Goal: Task Accomplishment & Management: Use online tool/utility

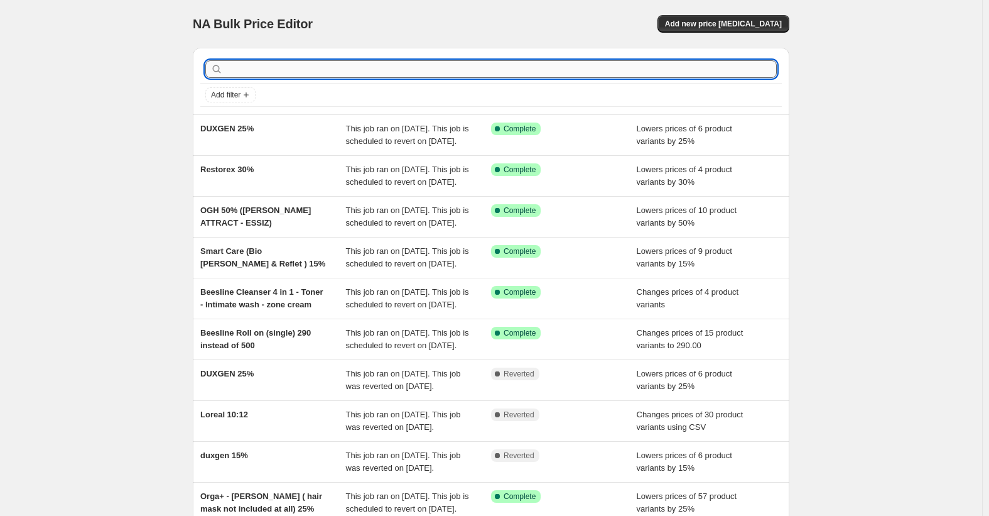
click at [642, 61] on input "text" at bounding box center [500, 69] width 551 height 18
type input "ever"
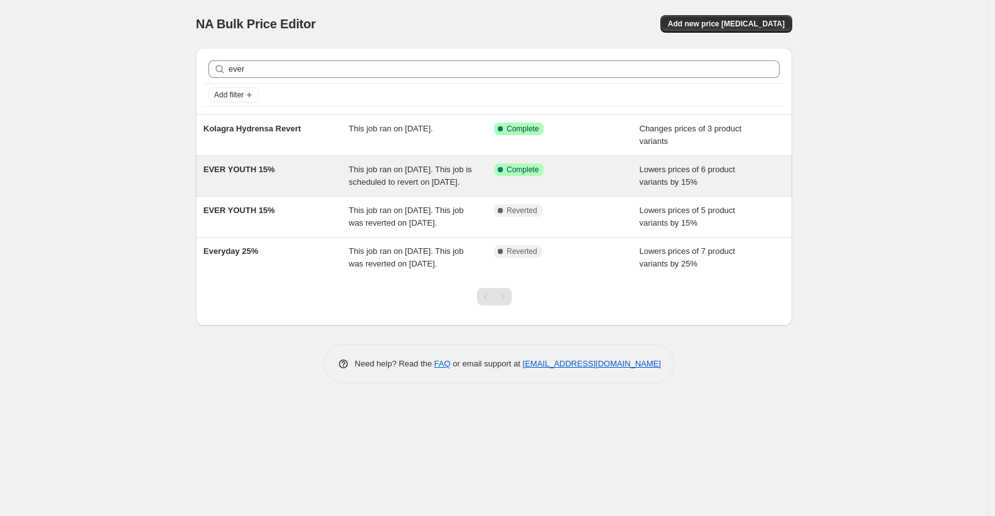
click at [237, 179] on div "EVER YOUTH 15%" at bounding box center [276, 175] width 146 height 25
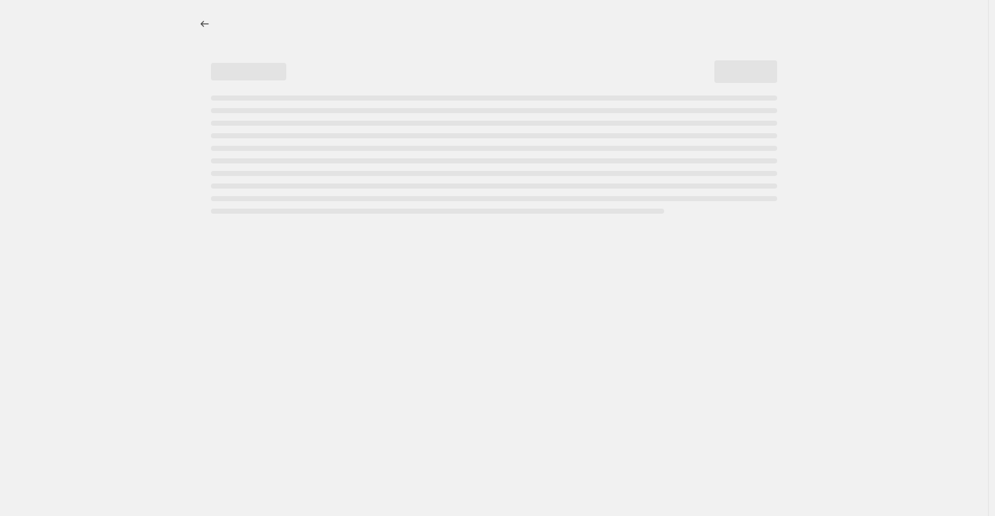
select select "percentage"
select select "collection"
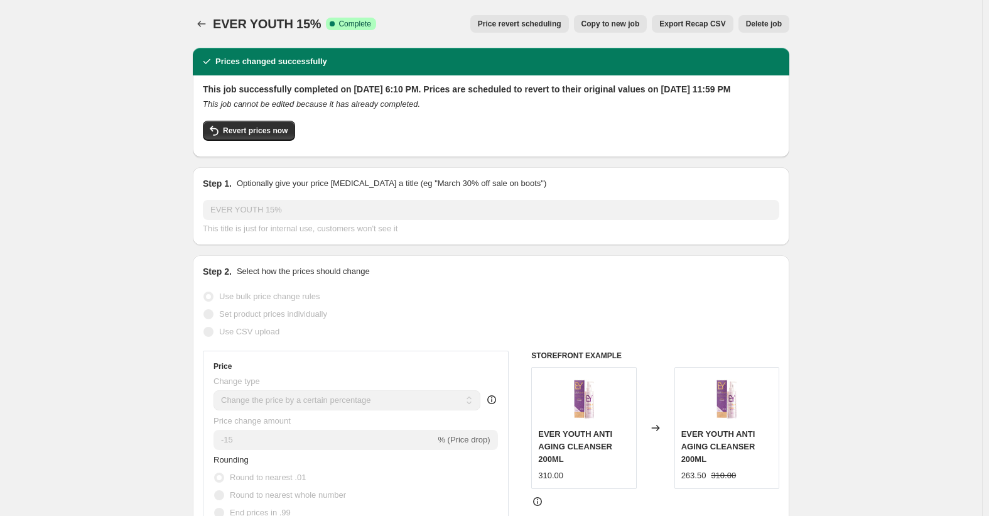
click at [534, 24] on span "Price revert scheduling" at bounding box center [520, 24] width 84 height 10
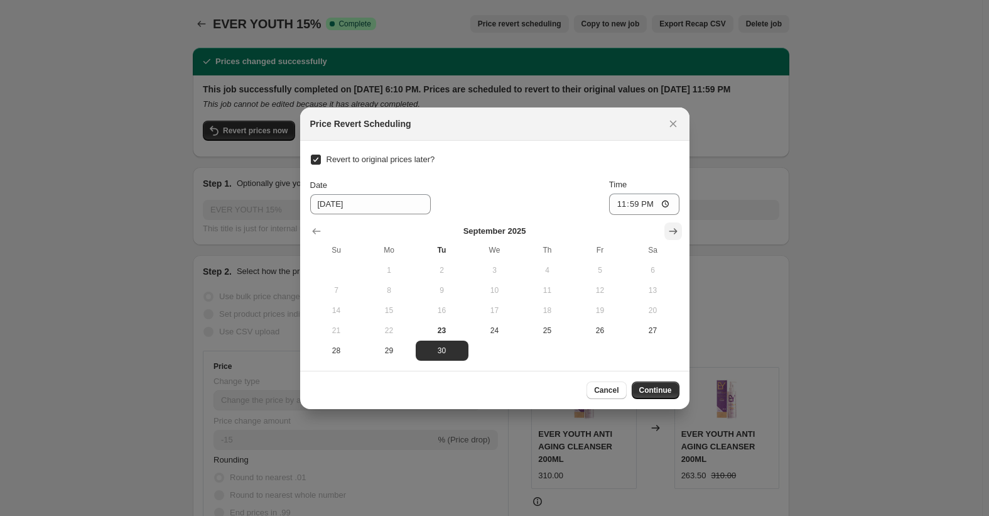
click at [665, 232] on button "Show next month, October 2025" at bounding box center [673, 231] width 18 height 18
click at [608, 350] on span "31" at bounding box center [600, 350] width 43 height 10
type input "[DATE]"
click at [659, 390] on span "Continue" at bounding box center [655, 390] width 33 height 10
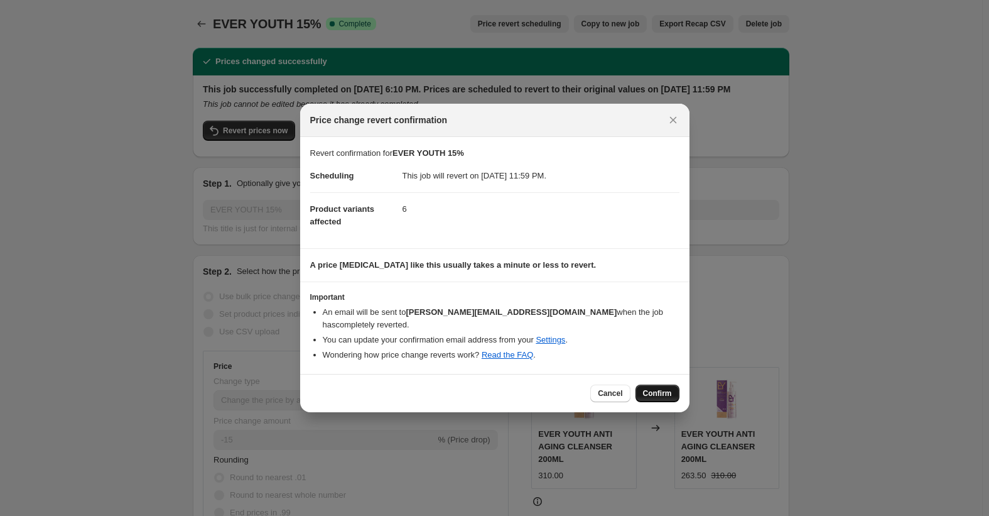
click at [663, 384] on button "Confirm" at bounding box center [658, 393] width 44 height 18
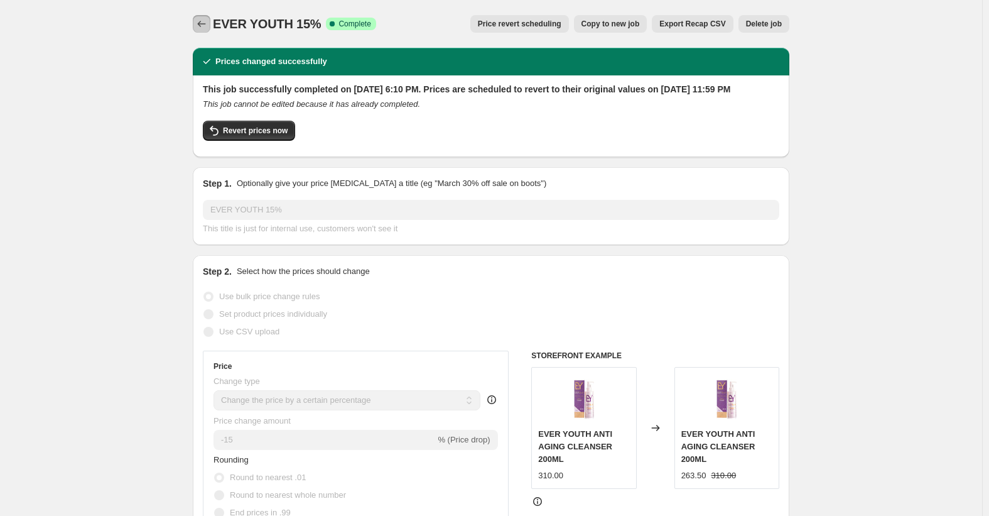
click at [203, 22] on icon "Price change jobs" at bounding box center [202, 24] width 8 height 6
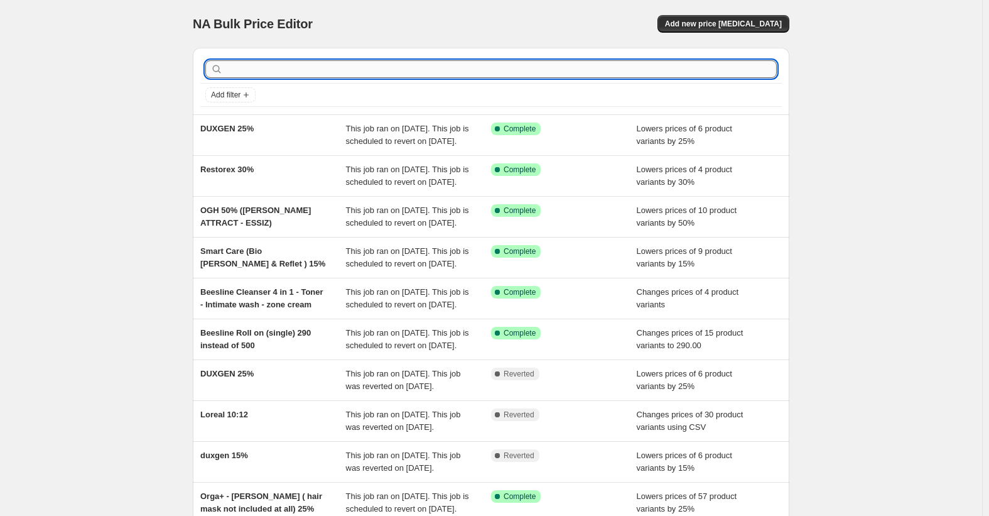
click at [285, 67] on input "text" at bounding box center [500, 69] width 551 height 18
type input "Dermac"
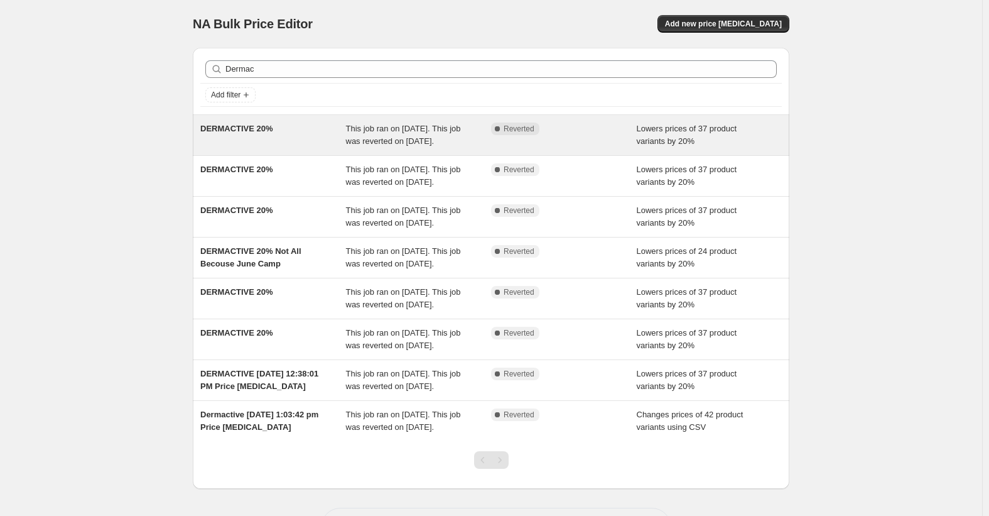
click at [251, 126] on span "DERMACTIVE 20%" at bounding box center [236, 128] width 73 height 9
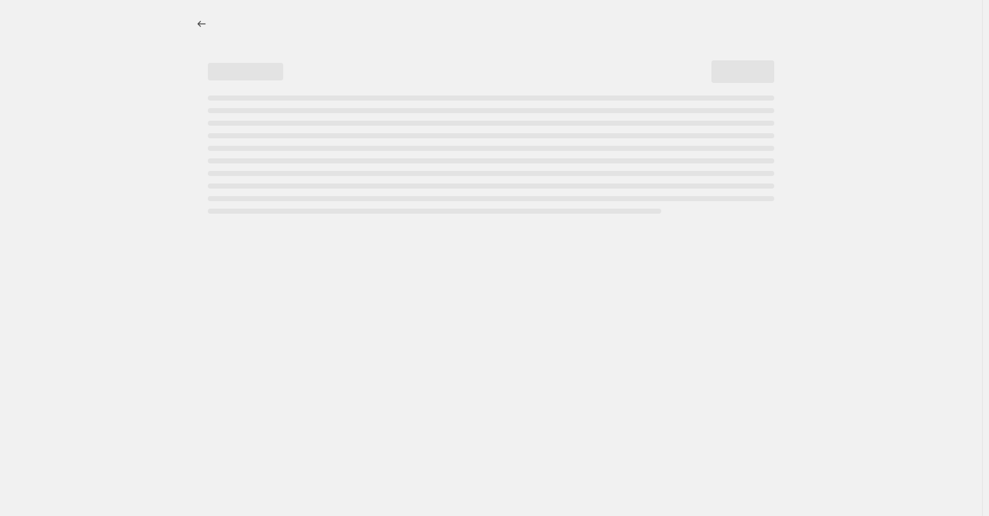
select select "percentage"
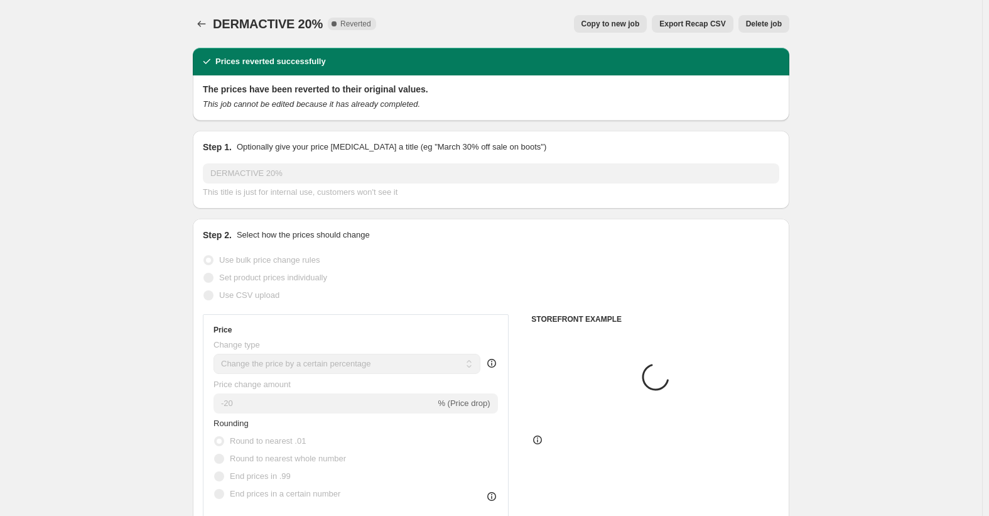
click at [625, 24] on span "Copy to new job" at bounding box center [611, 24] width 58 height 10
select select "percentage"
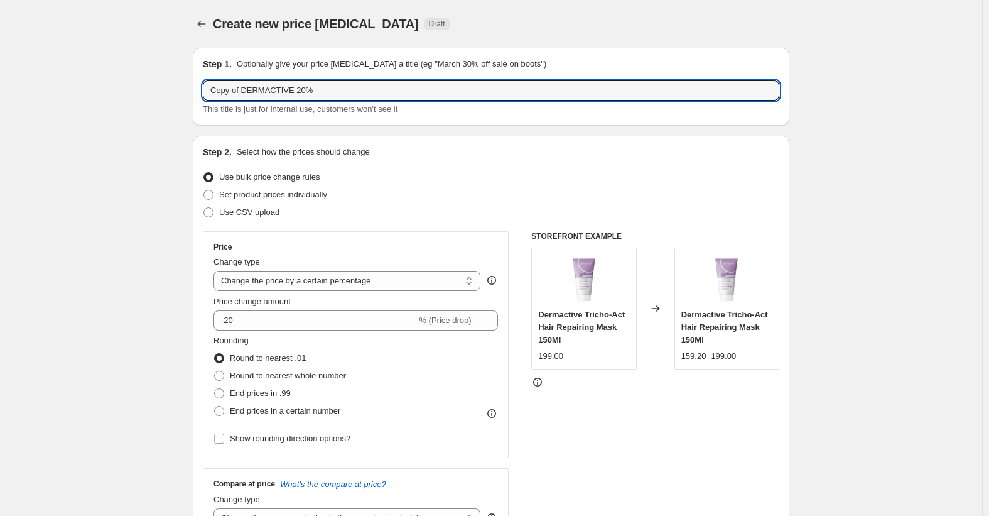
drag, startPoint x: 243, startPoint y: 88, endPoint x: 126, endPoint y: 109, distance: 118.6
type input "DERMACTIVE 20%"
click at [397, 60] on p "Optionally give your price [MEDICAL_DATA] a title (eg "March 30% off sale on bo…" at bounding box center [392, 64] width 310 height 13
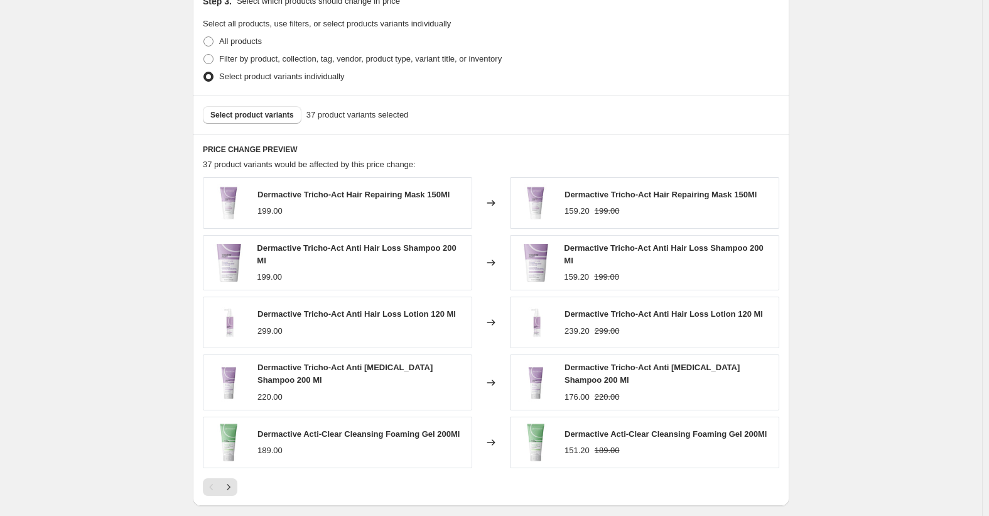
scroll to position [787, 0]
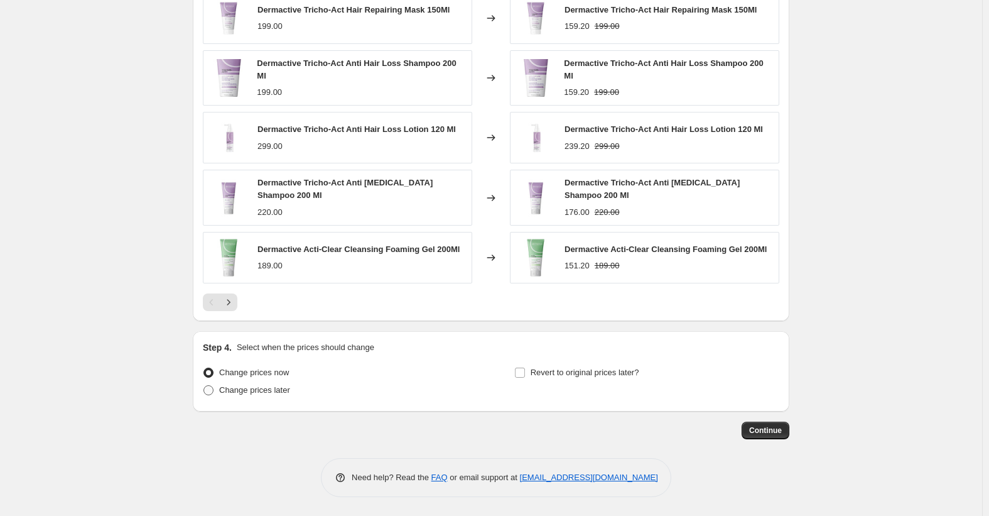
click at [265, 390] on span "Change prices later" at bounding box center [254, 389] width 71 height 9
click at [204, 386] on input "Change prices later" at bounding box center [203, 385] width 1 height 1
radio input "true"
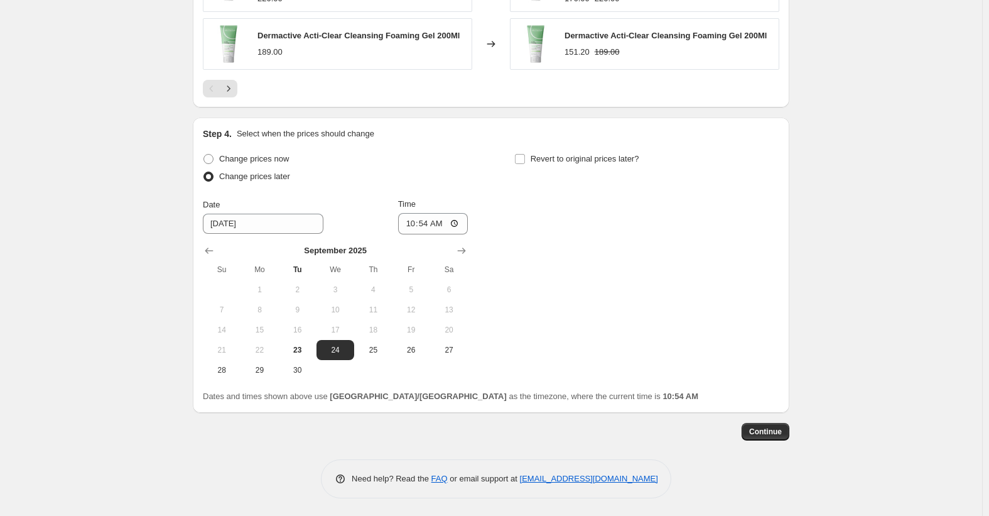
scroll to position [1002, 0]
click at [373, 350] on span "25" at bounding box center [373, 349] width 28 height 10
type input "[DATE]"
click at [407, 218] on input "10:54" at bounding box center [433, 222] width 70 height 21
type input "00:00"
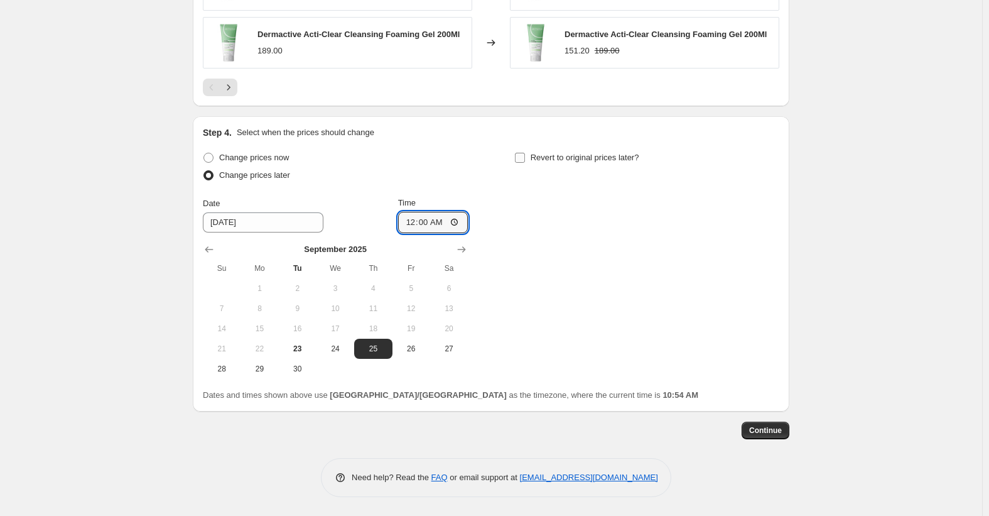
click at [573, 164] on label "Revert to original prices later?" at bounding box center [576, 158] width 125 height 18
click at [525, 163] on input "Revert to original prices later?" at bounding box center [520, 158] width 10 height 10
checkbox input "true"
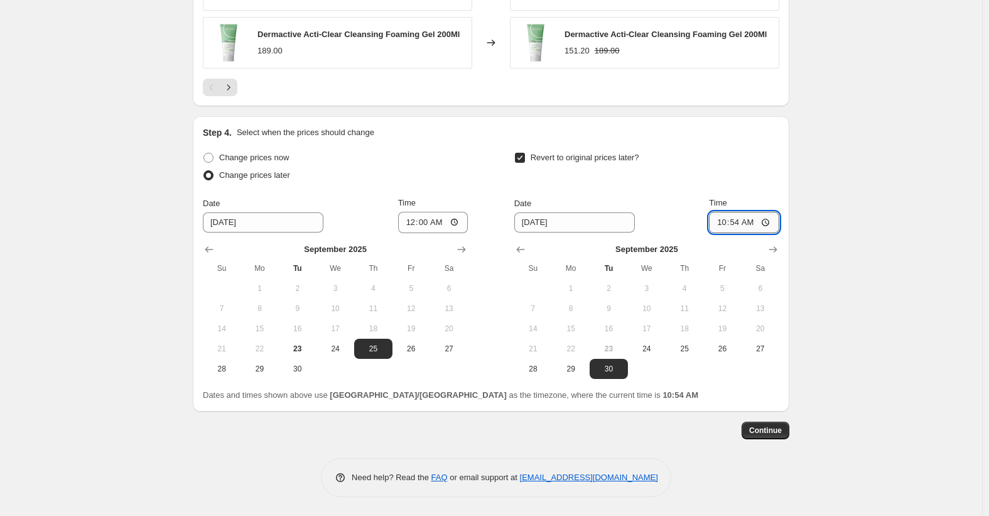
click at [721, 225] on input "10:54" at bounding box center [744, 222] width 70 height 21
type input "23:50"
click at [769, 431] on span "Continue" at bounding box center [765, 430] width 33 height 10
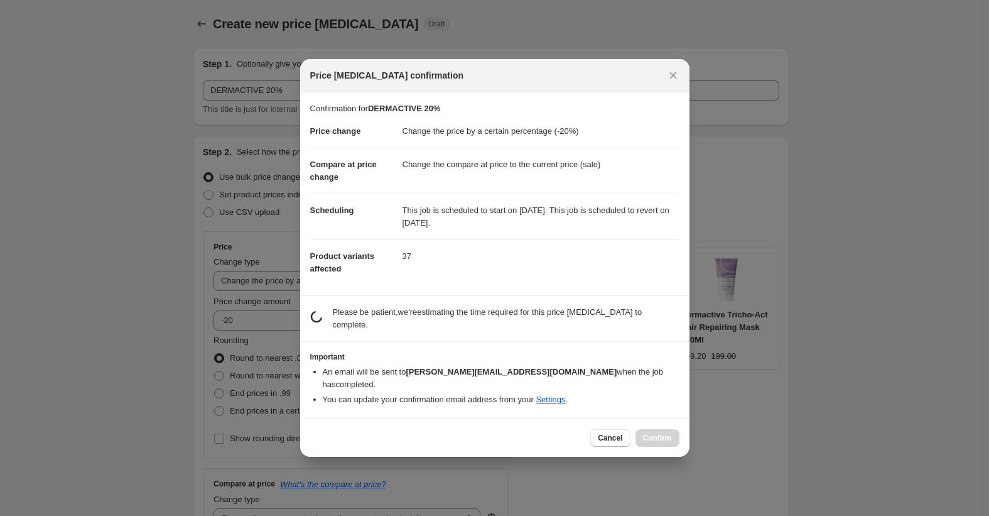
scroll to position [0, 0]
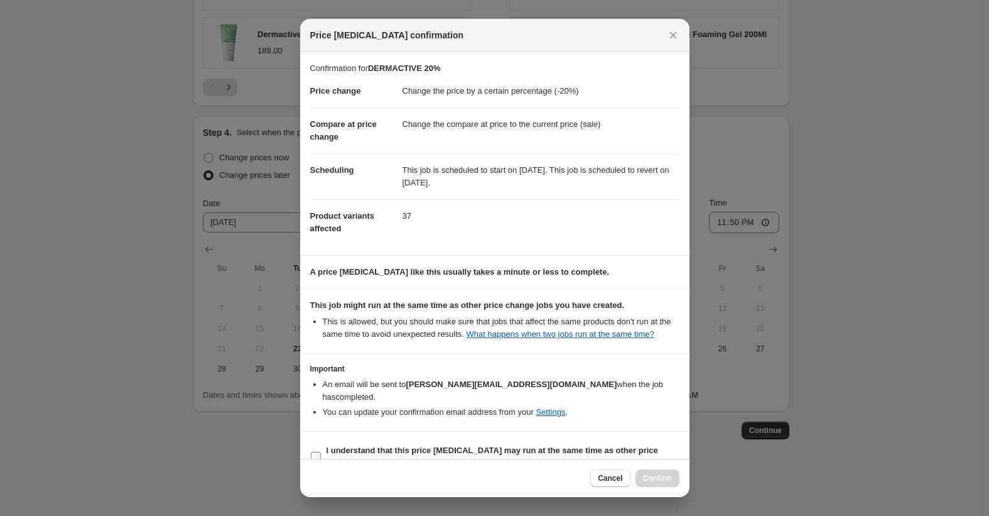
click at [364, 445] on b "I understand that this price [MEDICAL_DATA] may run at the same time as other p…" at bounding box center [493, 456] width 332 height 22
click at [321, 452] on input "I understand that this price [MEDICAL_DATA] may run at the same time as other p…" at bounding box center [316, 457] width 10 height 10
checkbox input "true"
click at [658, 479] on span "Confirm" at bounding box center [657, 478] width 29 height 10
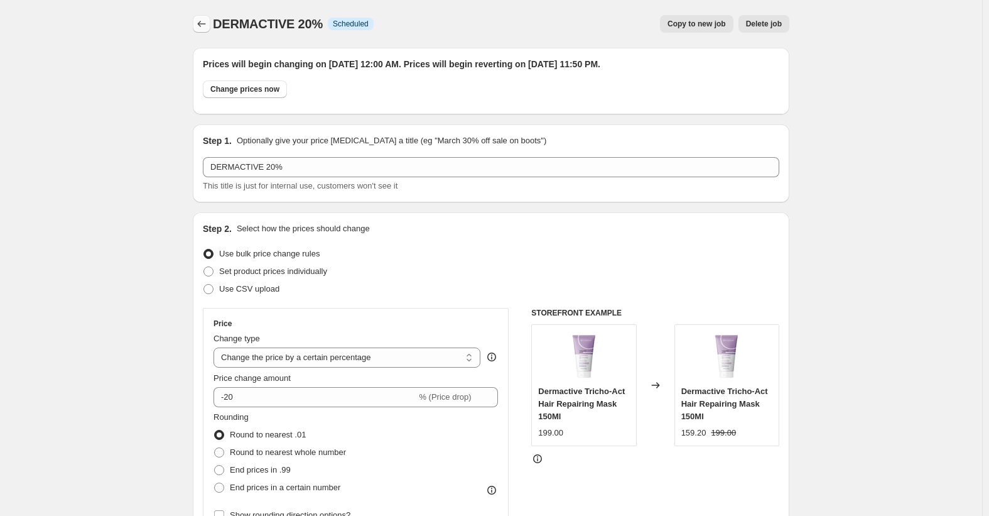
click at [205, 28] on icon "Price change jobs" at bounding box center [201, 24] width 13 height 13
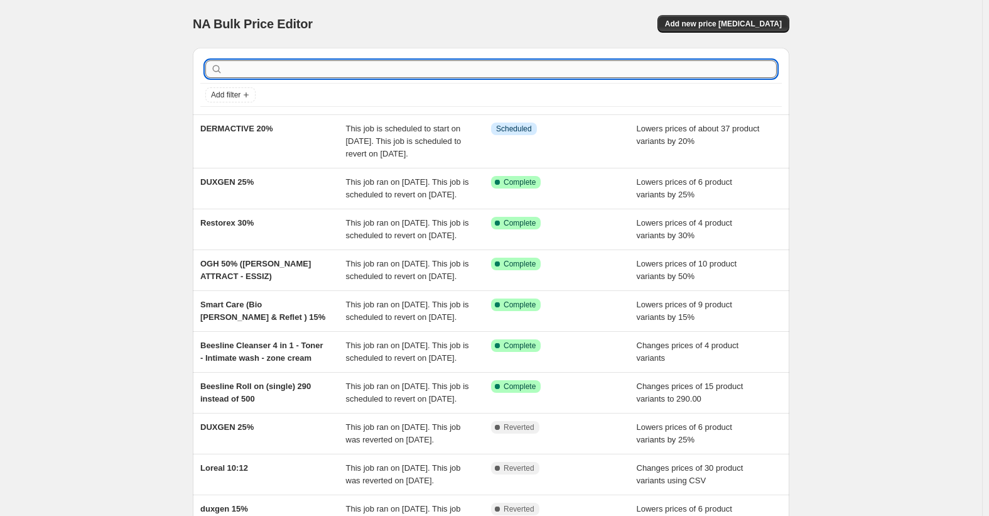
click at [314, 74] on input "text" at bounding box center [500, 69] width 551 height 18
type input "bionnex"
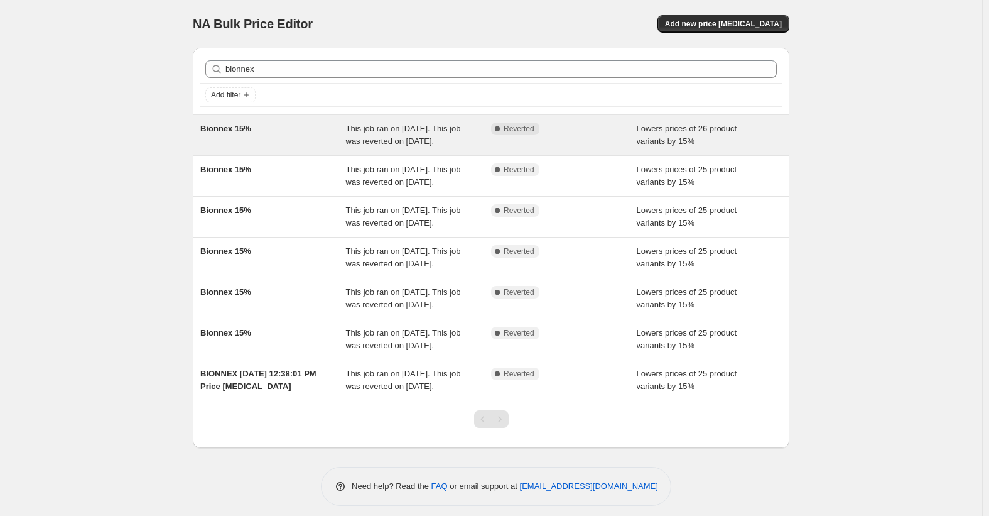
click at [246, 128] on span "Bionnex 15%" at bounding box center [225, 128] width 51 height 9
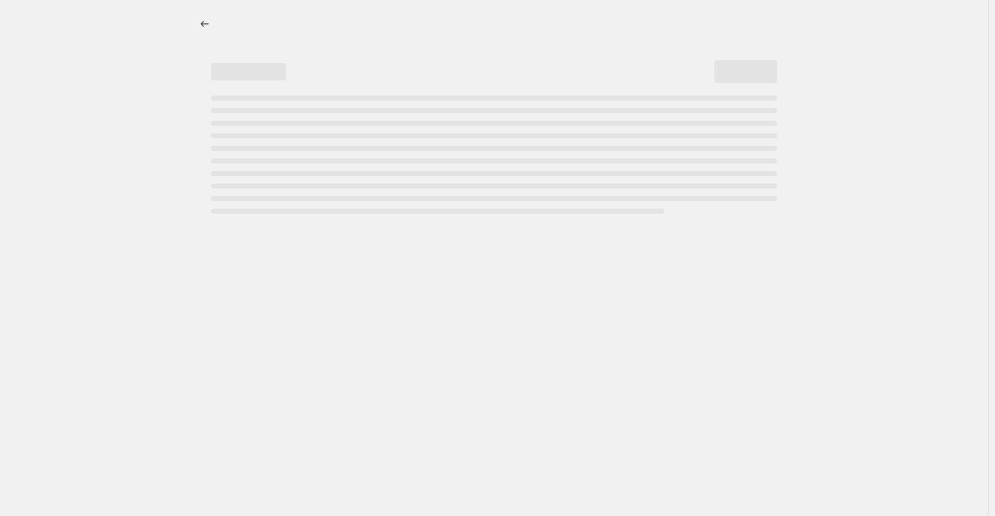
select select "percentage"
select select "vendor"
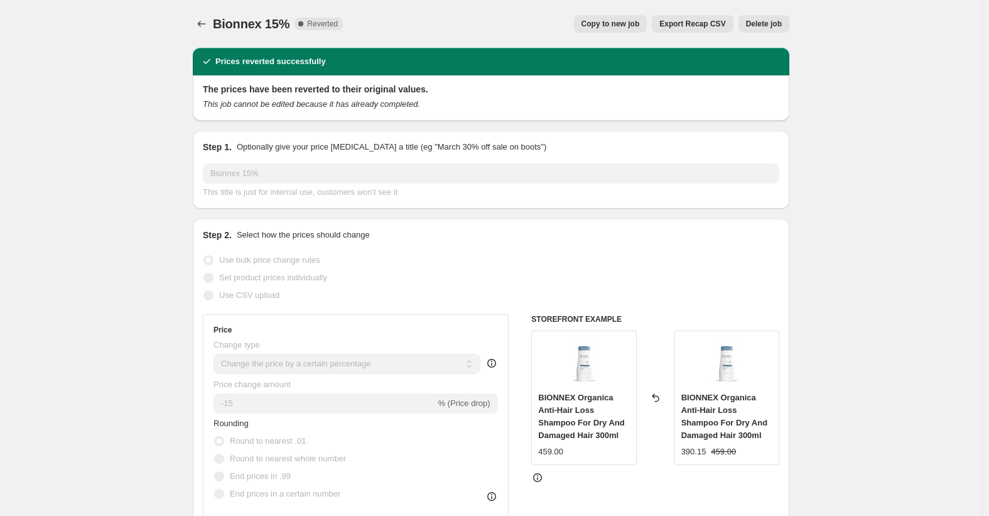
click at [610, 26] on span "Copy to new job" at bounding box center [611, 24] width 58 height 10
select select "percentage"
select select "vendor"
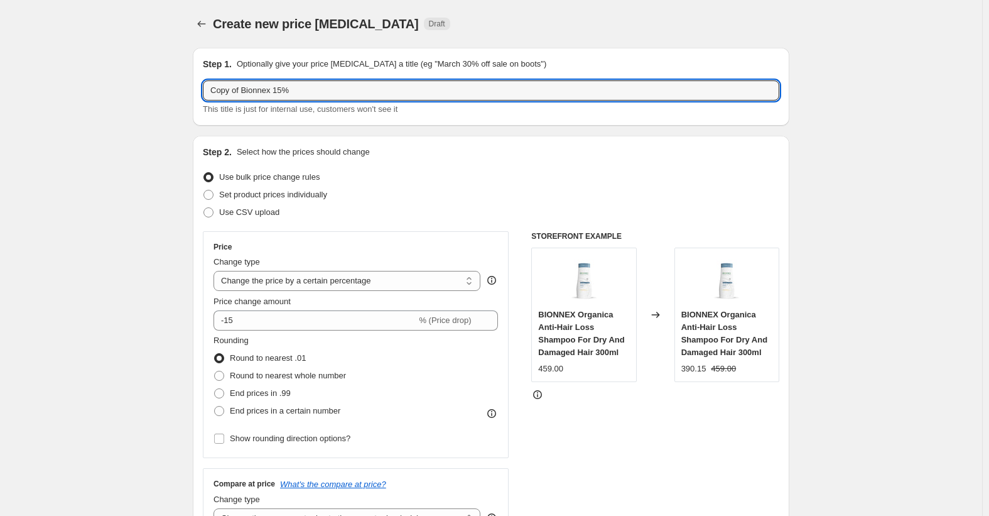
drag, startPoint x: 245, startPoint y: 88, endPoint x: 122, endPoint y: 110, distance: 124.4
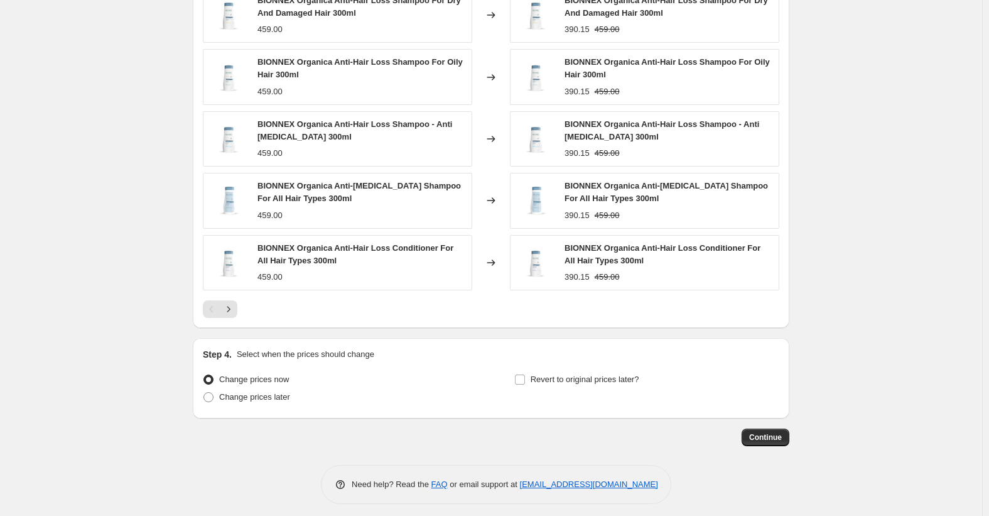
scroll to position [902, 0]
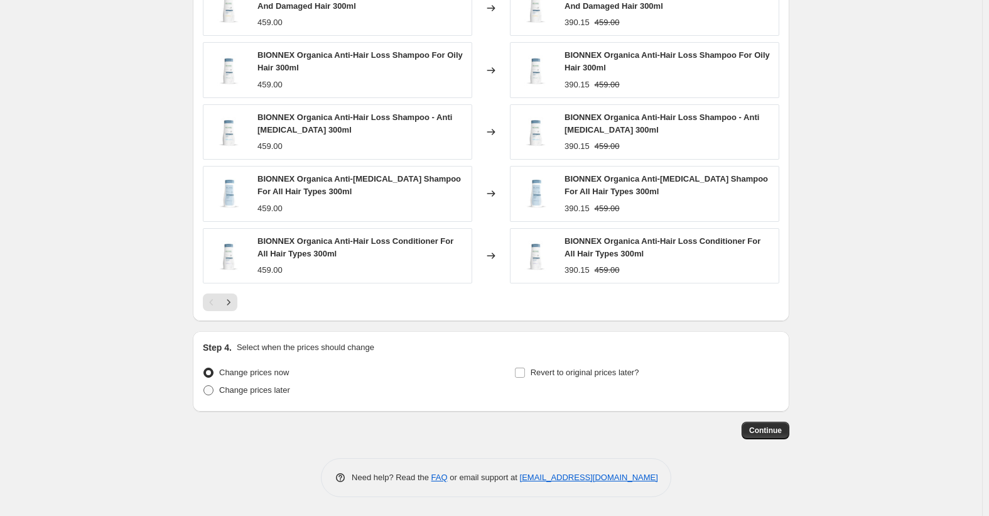
type input "Bionnex 15%"
click at [265, 394] on span "Change prices later" at bounding box center [254, 389] width 71 height 9
click at [204, 386] on input "Change prices later" at bounding box center [203, 385] width 1 height 1
radio input "true"
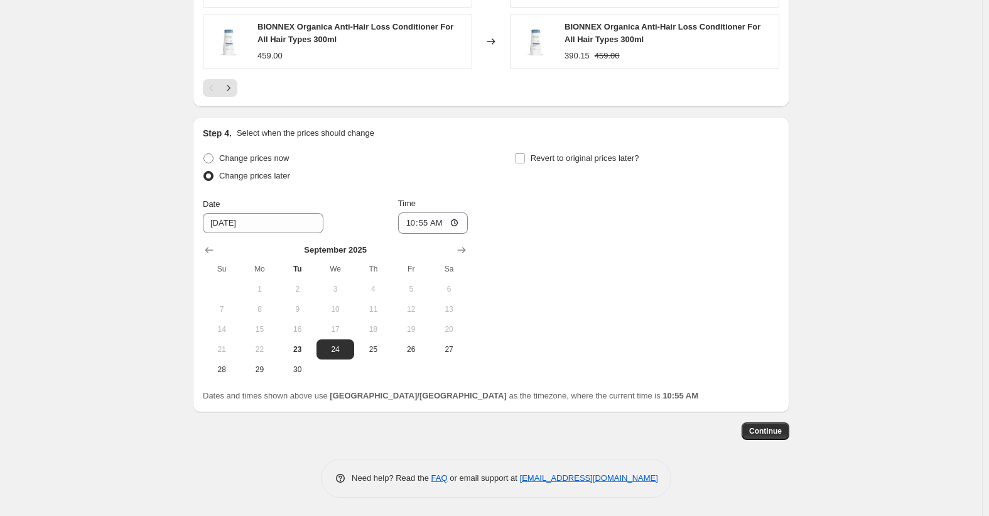
scroll to position [1117, 0]
click at [366, 347] on span "25" at bounding box center [373, 349] width 28 height 10
type input "[DATE]"
click at [415, 229] on input "10:55" at bounding box center [433, 222] width 70 height 21
type input "00:00"
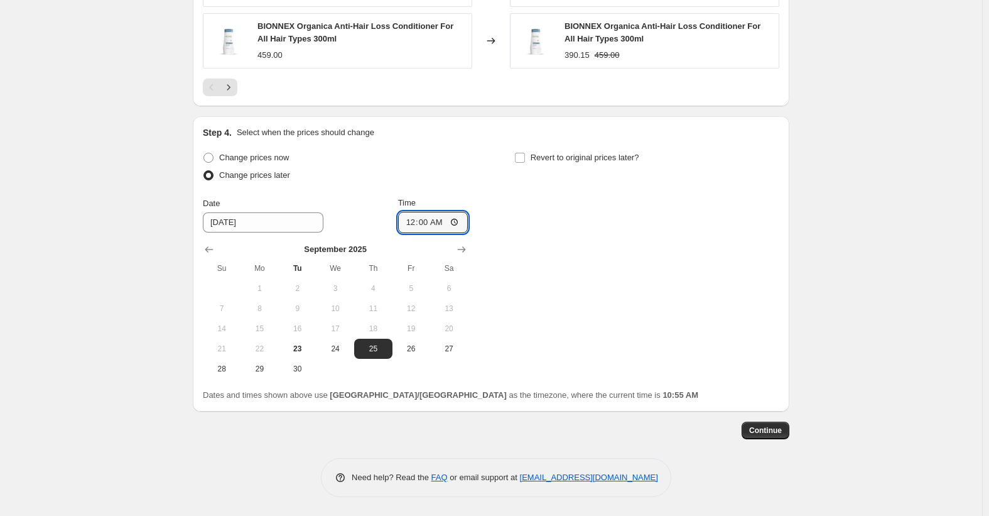
click at [575, 144] on div "Step 4. Select when the prices should change Change prices now Change prices la…" at bounding box center [491, 263] width 577 height 275
click at [578, 153] on span "Revert to original prices later?" at bounding box center [585, 157] width 109 height 9
click at [525, 153] on input "Revert to original prices later?" at bounding box center [520, 158] width 10 height 10
checkbox input "true"
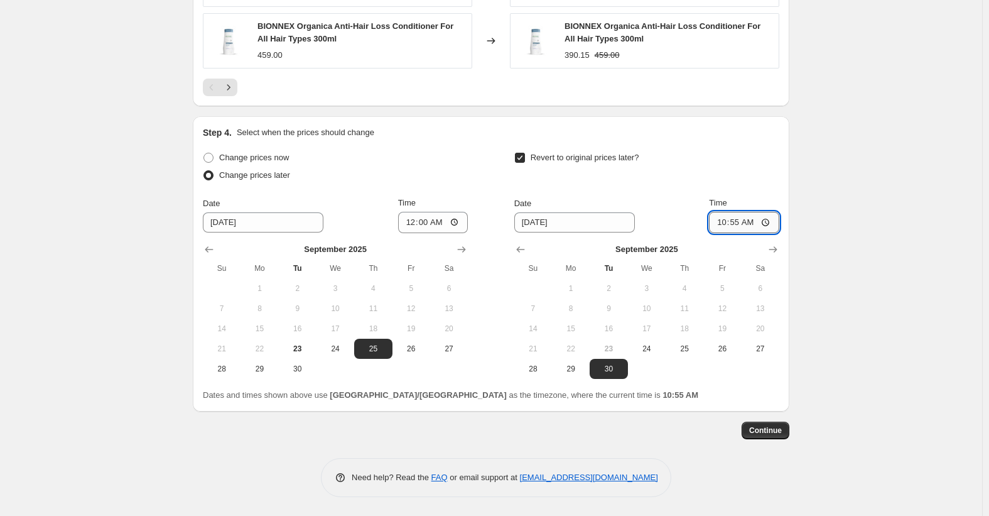
click at [724, 225] on input "10:55" at bounding box center [744, 222] width 70 height 21
type input "23:50"
click at [766, 426] on span "Continue" at bounding box center [765, 430] width 33 height 10
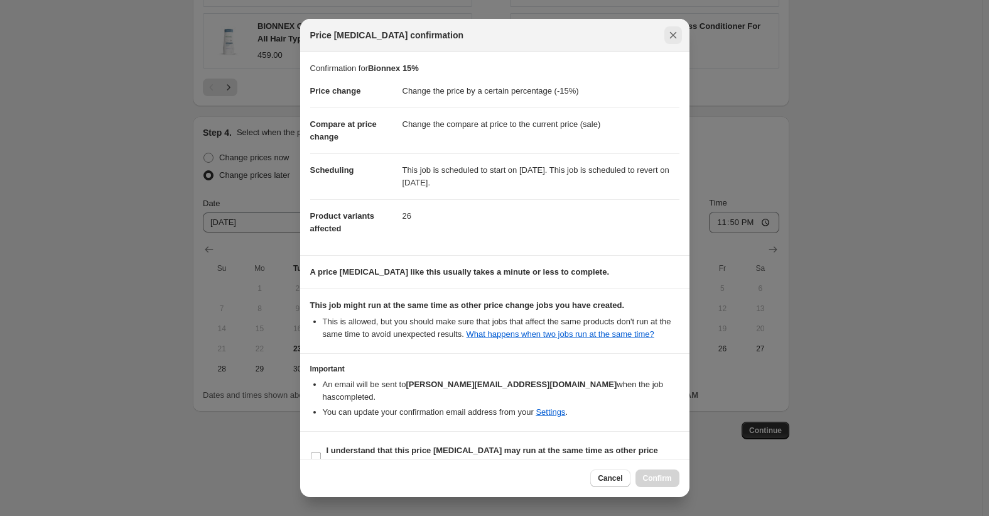
click at [677, 36] on icon "Close" at bounding box center [673, 35] width 13 height 13
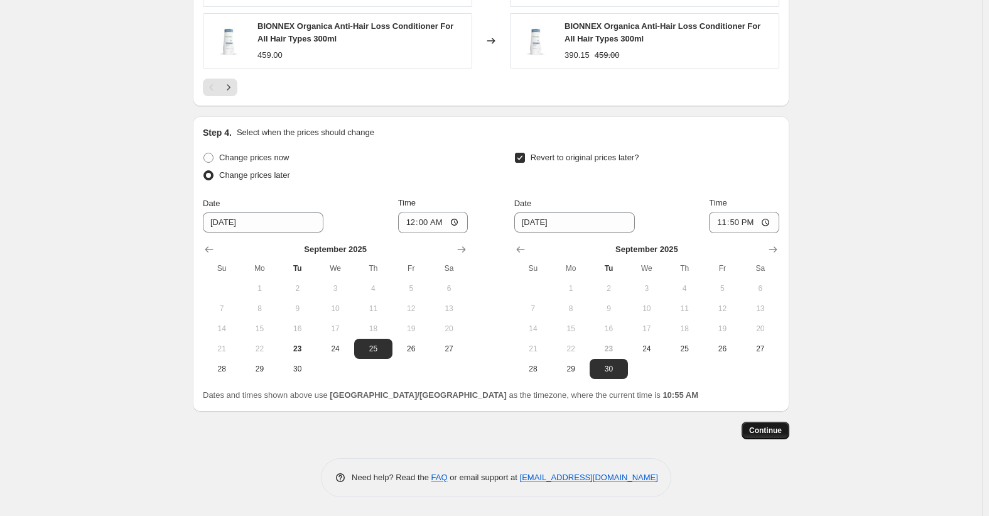
click at [767, 428] on span "Continue" at bounding box center [765, 430] width 33 height 10
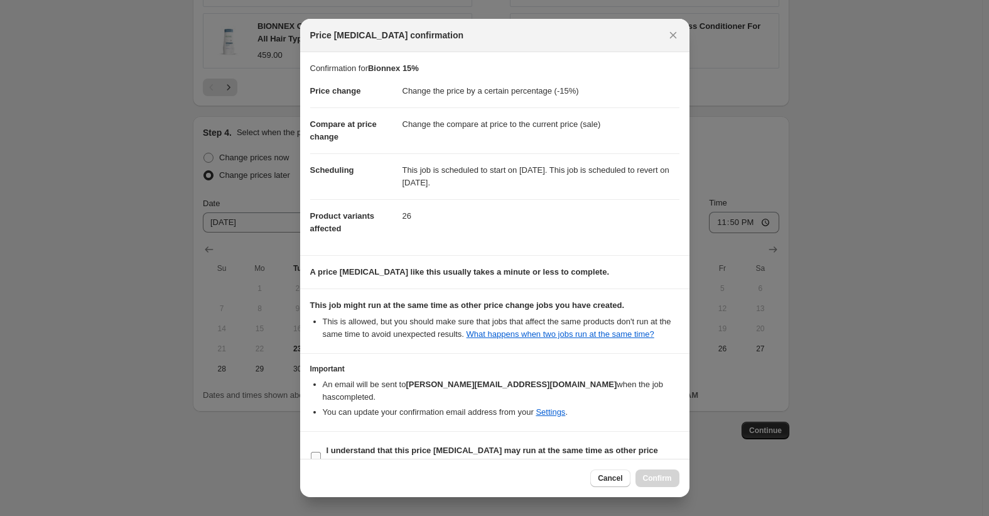
click at [360, 445] on b "I understand that this price [MEDICAL_DATA] may run at the same time as other p…" at bounding box center [493, 456] width 332 height 22
click at [321, 452] on input "I understand that this price [MEDICAL_DATA] may run at the same time as other p…" at bounding box center [316, 457] width 10 height 10
checkbox input "true"
click at [663, 481] on span "Confirm" at bounding box center [657, 478] width 29 height 10
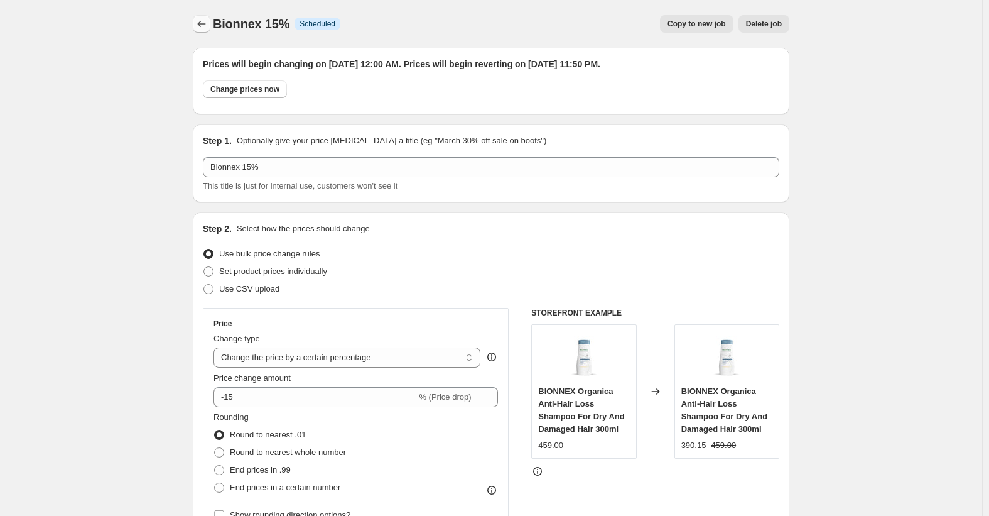
click at [208, 24] on icon "Price change jobs" at bounding box center [201, 24] width 13 height 13
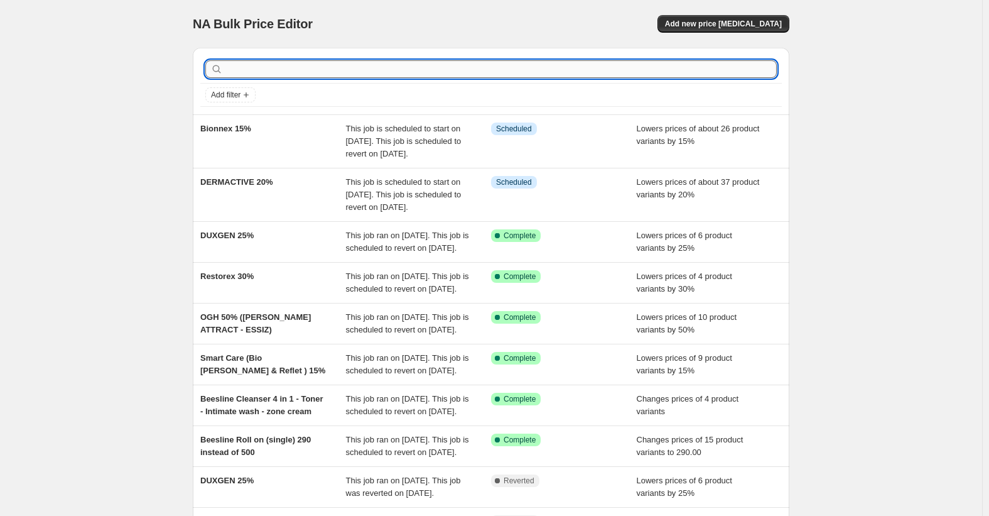
click at [332, 68] on input "text" at bounding box center [500, 69] width 551 height 18
paste input "URIAGE"
type input "URIAGE"
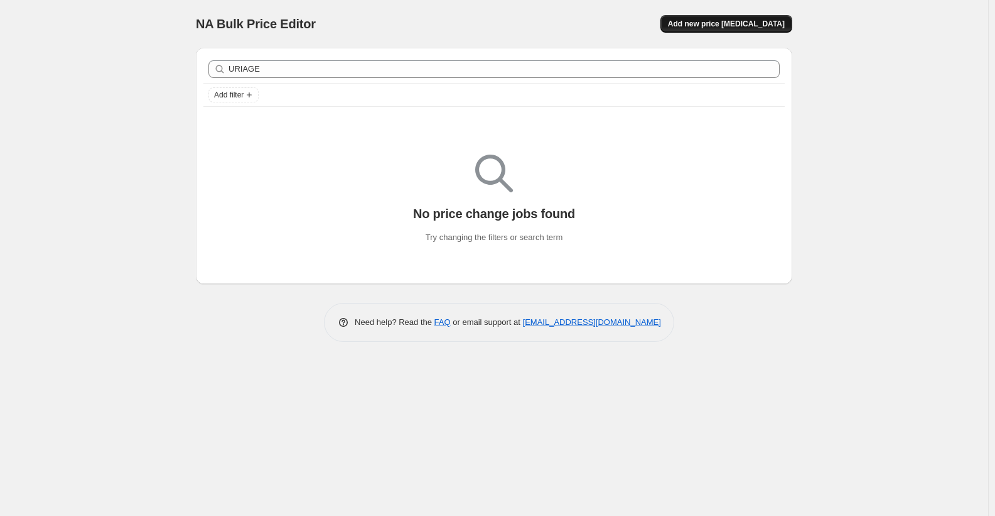
click at [765, 18] on button "Add new price [MEDICAL_DATA]" at bounding box center [727, 24] width 132 height 18
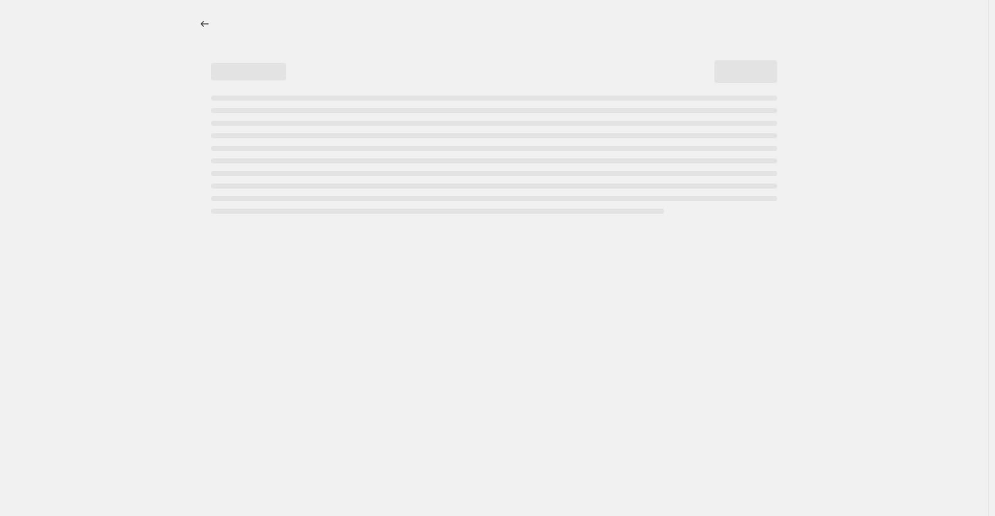
select select "percentage"
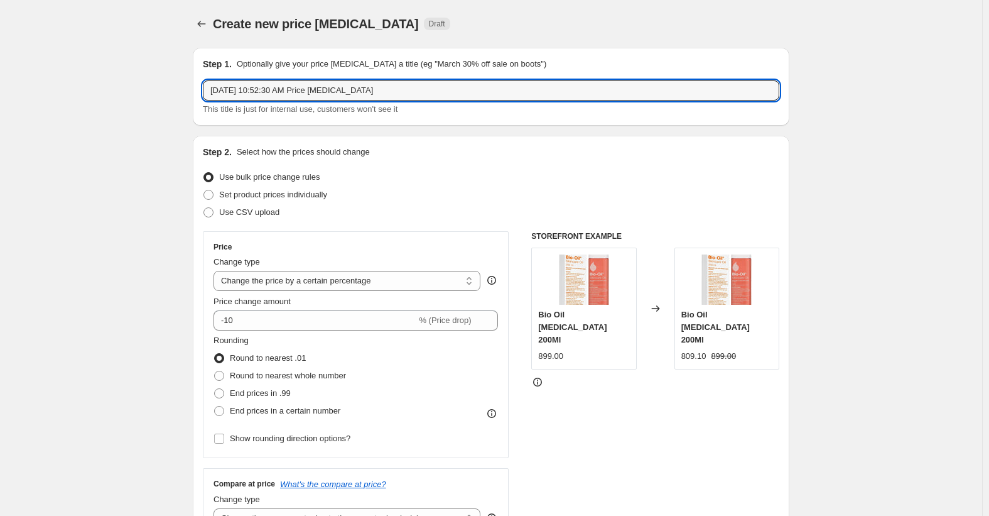
drag, startPoint x: 400, startPoint y: 93, endPoint x: 34, endPoint y: 90, distance: 366.1
paste input "URIAGE"
type input "URIAGE 15%"
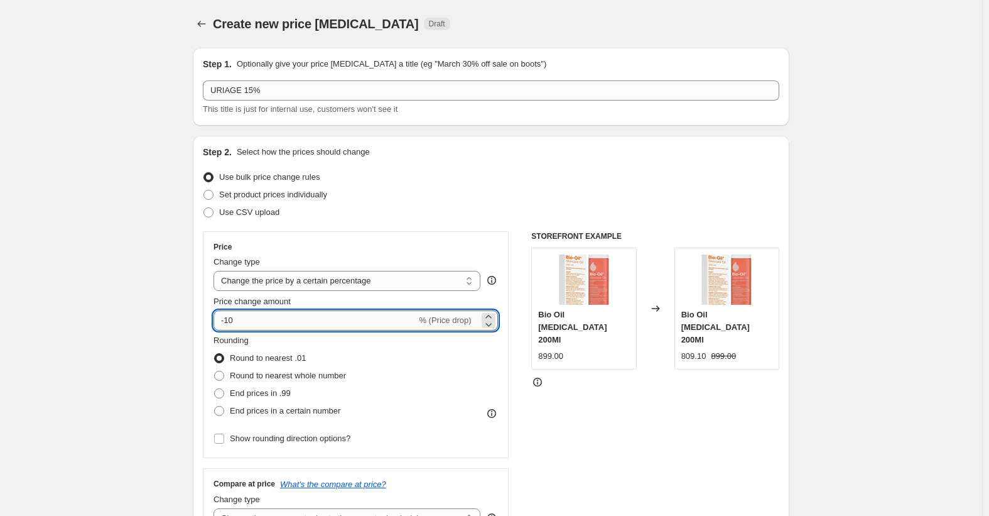
drag, startPoint x: 234, startPoint y: 320, endPoint x: 260, endPoint y: 320, distance: 26.4
click at [260, 320] on input "-10" at bounding box center [315, 320] width 203 height 20
type input "-15"
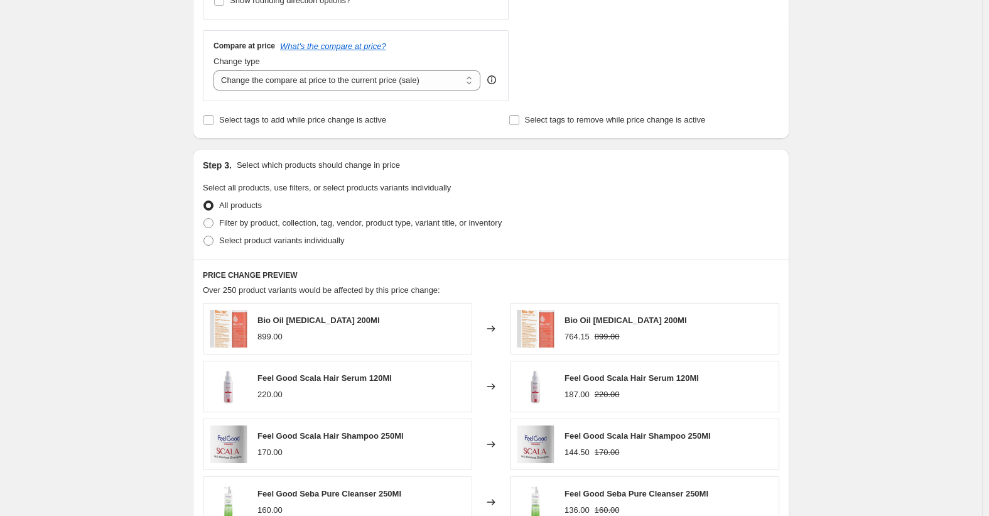
scroll to position [502, 0]
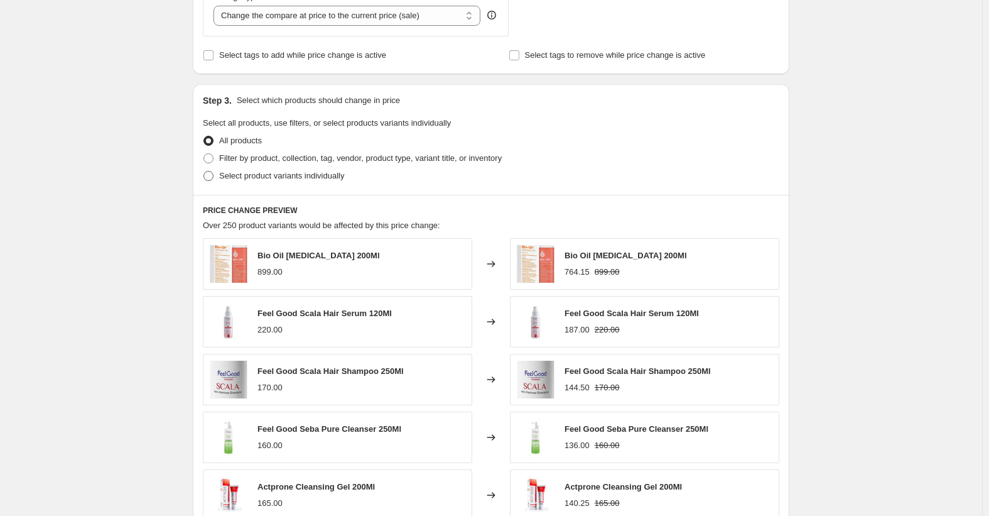
click at [286, 181] on span "Select product variants individually" at bounding box center [281, 176] width 125 height 13
click at [204, 171] on input "Select product variants individually" at bounding box center [203, 171] width 1 height 1
radio input "true"
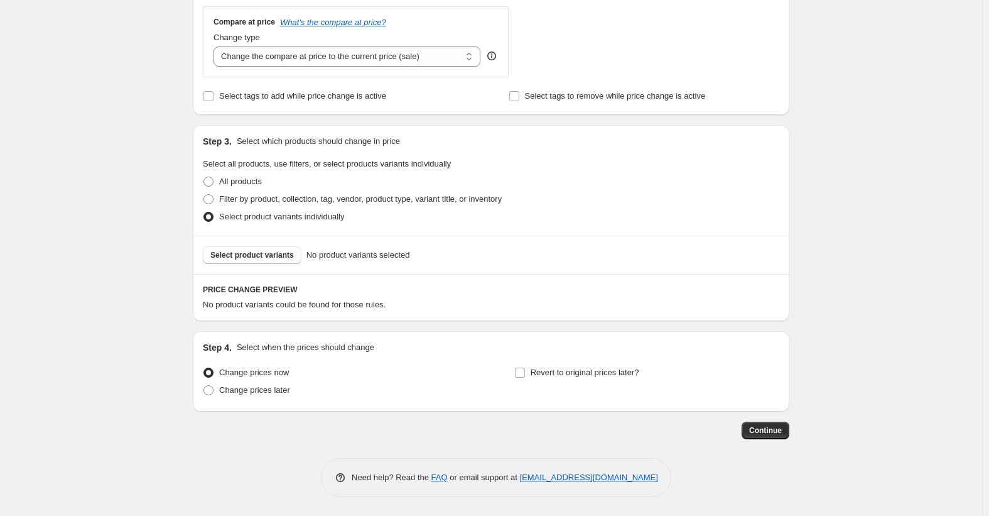
scroll to position [462, 0]
click at [271, 259] on span "Select product variants" at bounding box center [252, 255] width 84 height 10
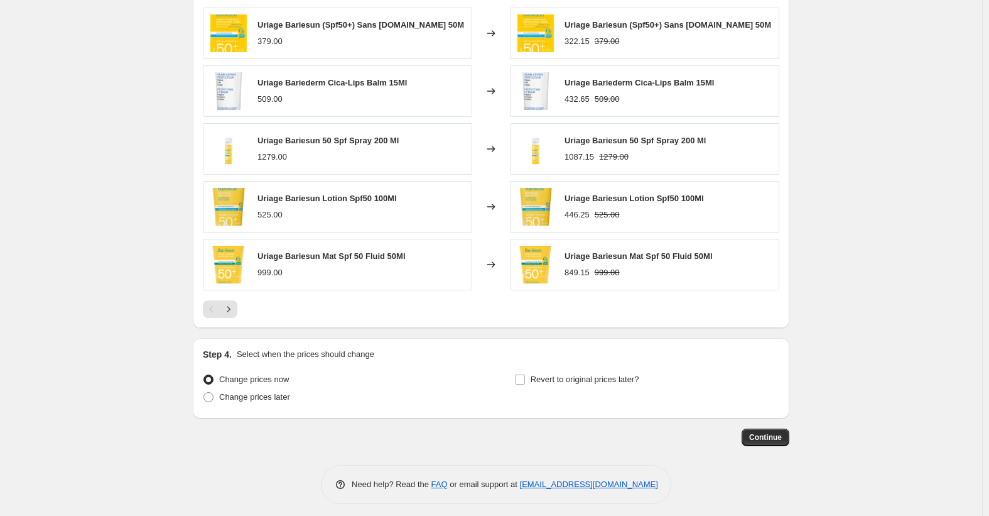
scroll to position [779, 0]
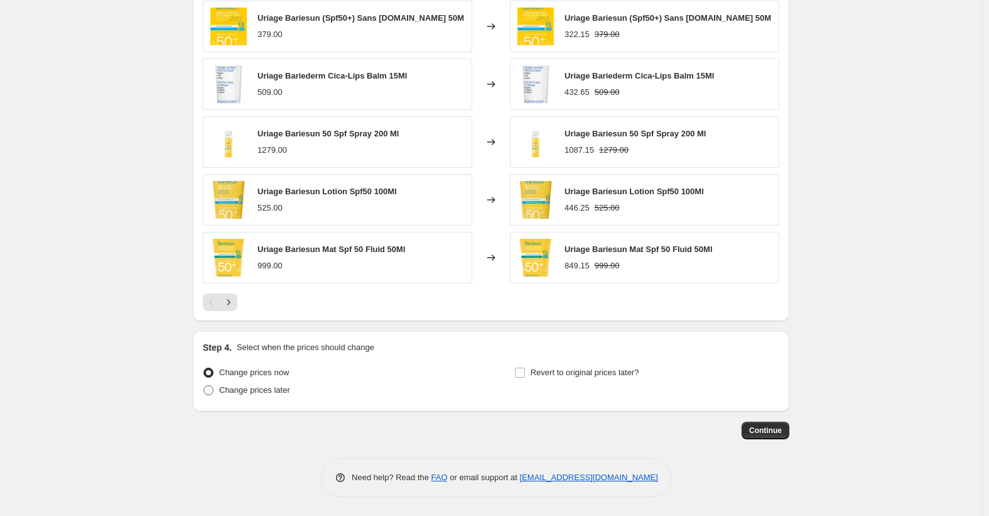
click at [261, 385] on span "Change prices later" at bounding box center [254, 389] width 71 height 9
click at [204, 385] on input "Change prices later" at bounding box center [203, 385] width 1 height 1
radio input "true"
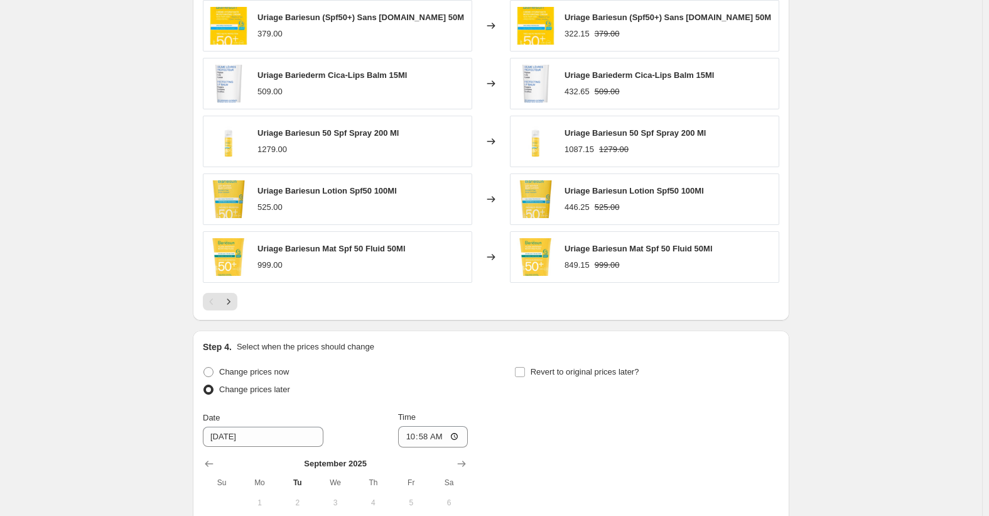
scroll to position [967, 0]
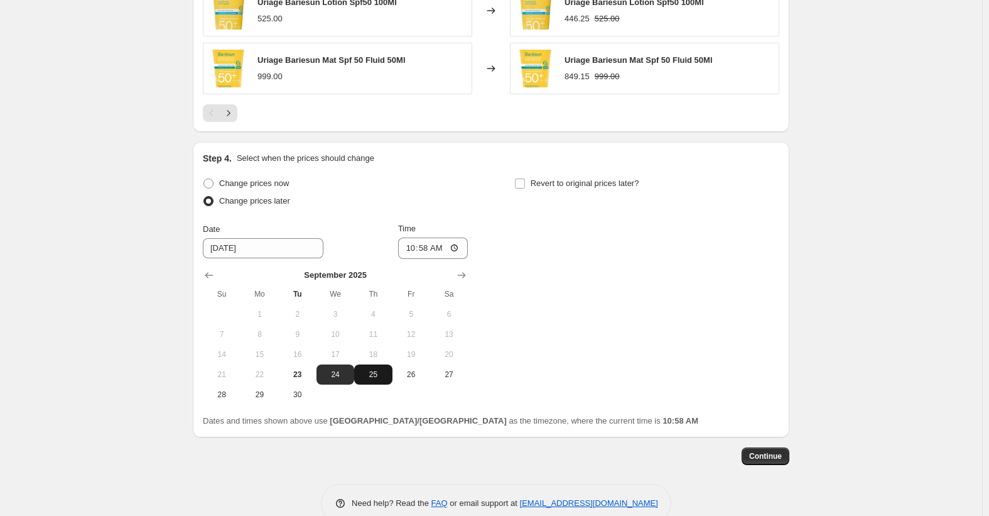
click at [372, 382] on button "25" at bounding box center [373, 374] width 38 height 20
type input "[DATE]"
click at [409, 249] on input "10:58" at bounding box center [433, 247] width 70 height 21
type input "00:00"
click at [585, 185] on span "Revert to original prices later?" at bounding box center [585, 182] width 109 height 9
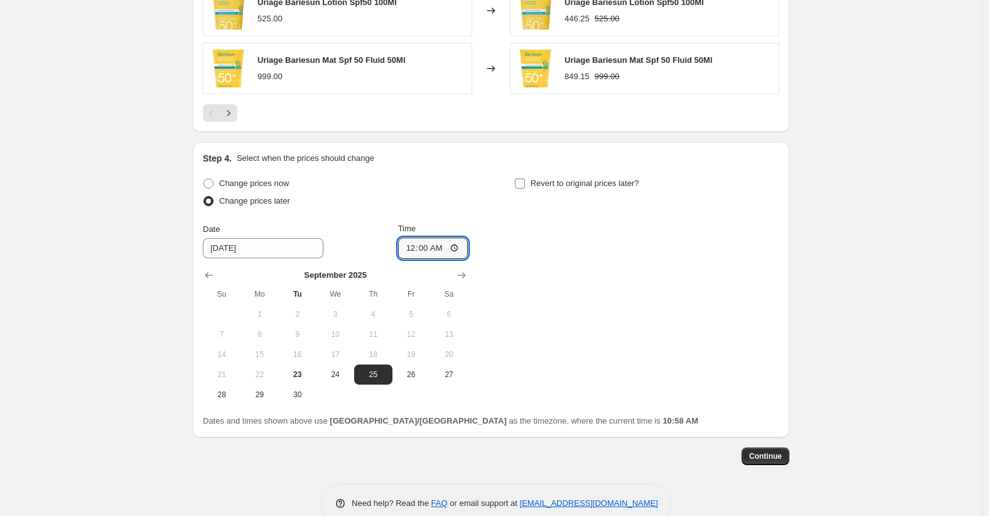
click at [525, 185] on input "Revert to original prices later?" at bounding box center [520, 183] width 10 height 10
checkbox input "true"
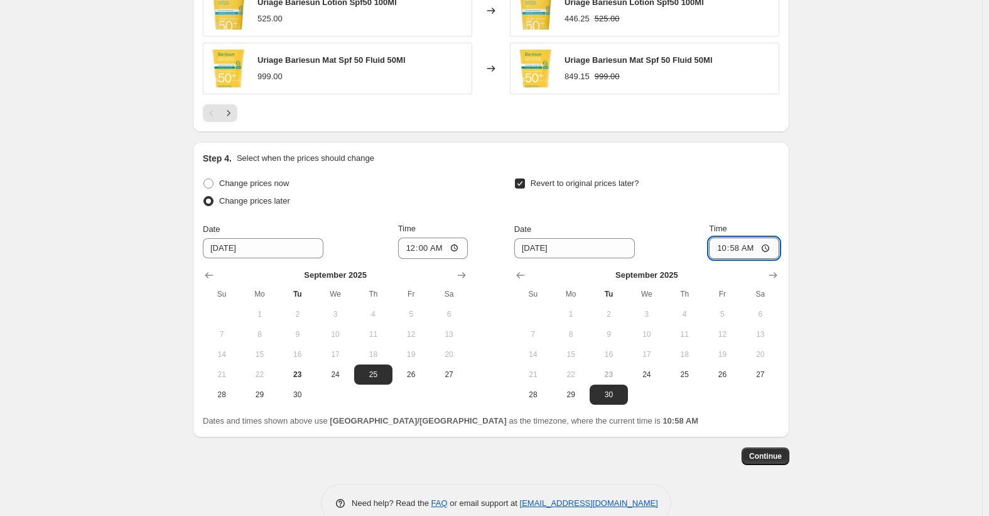
click at [726, 251] on input "10:58" at bounding box center [744, 247] width 70 height 21
type input "23:50"
click at [772, 457] on span "Continue" at bounding box center [765, 456] width 33 height 10
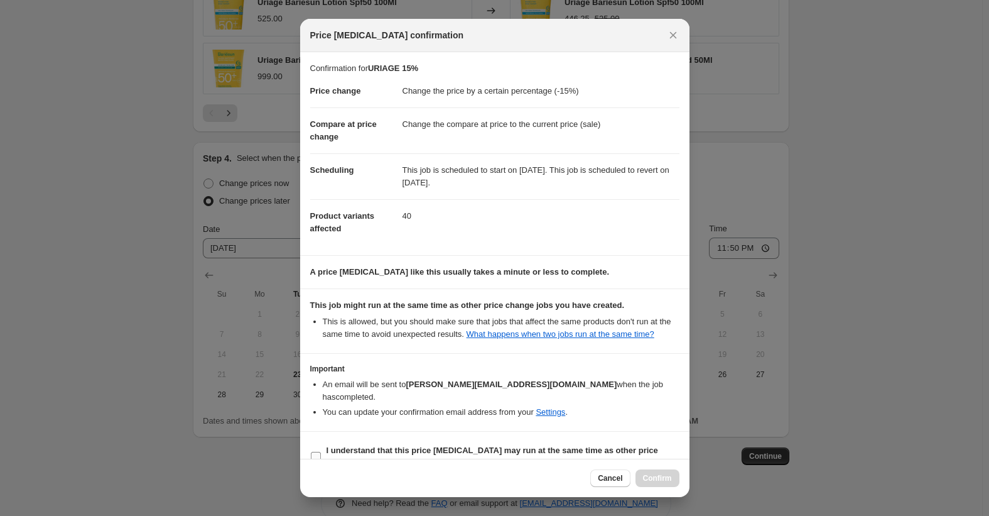
click at [371, 448] on b "I understand that this price [MEDICAL_DATA] may run at the same time as other p…" at bounding box center [493, 456] width 332 height 22
click at [321, 452] on input "I understand that this price [MEDICAL_DATA] may run at the same time as other p…" at bounding box center [316, 457] width 10 height 10
checkbox input "true"
click at [647, 476] on span "Confirm" at bounding box center [657, 478] width 29 height 10
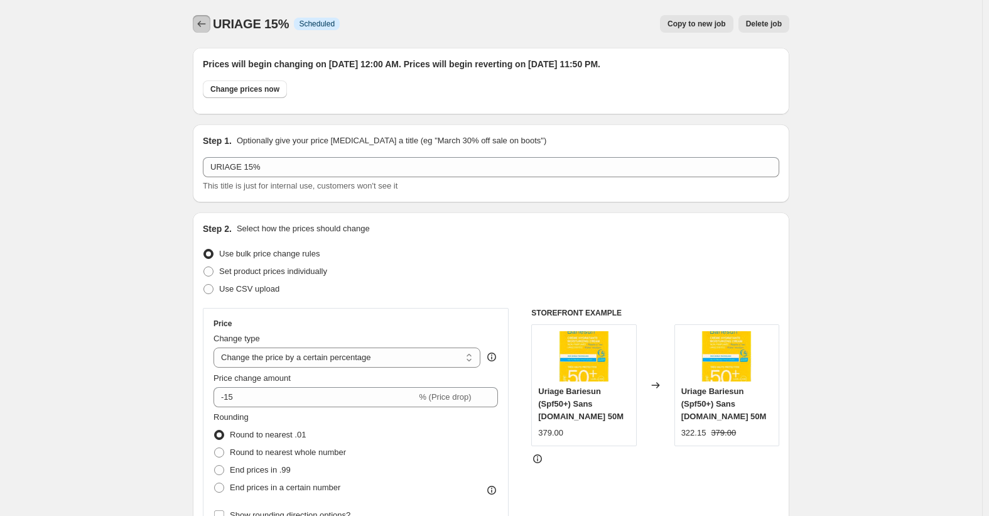
click at [204, 28] on icon "Price change jobs" at bounding box center [201, 24] width 13 height 13
